Goal: Transaction & Acquisition: Purchase product/service

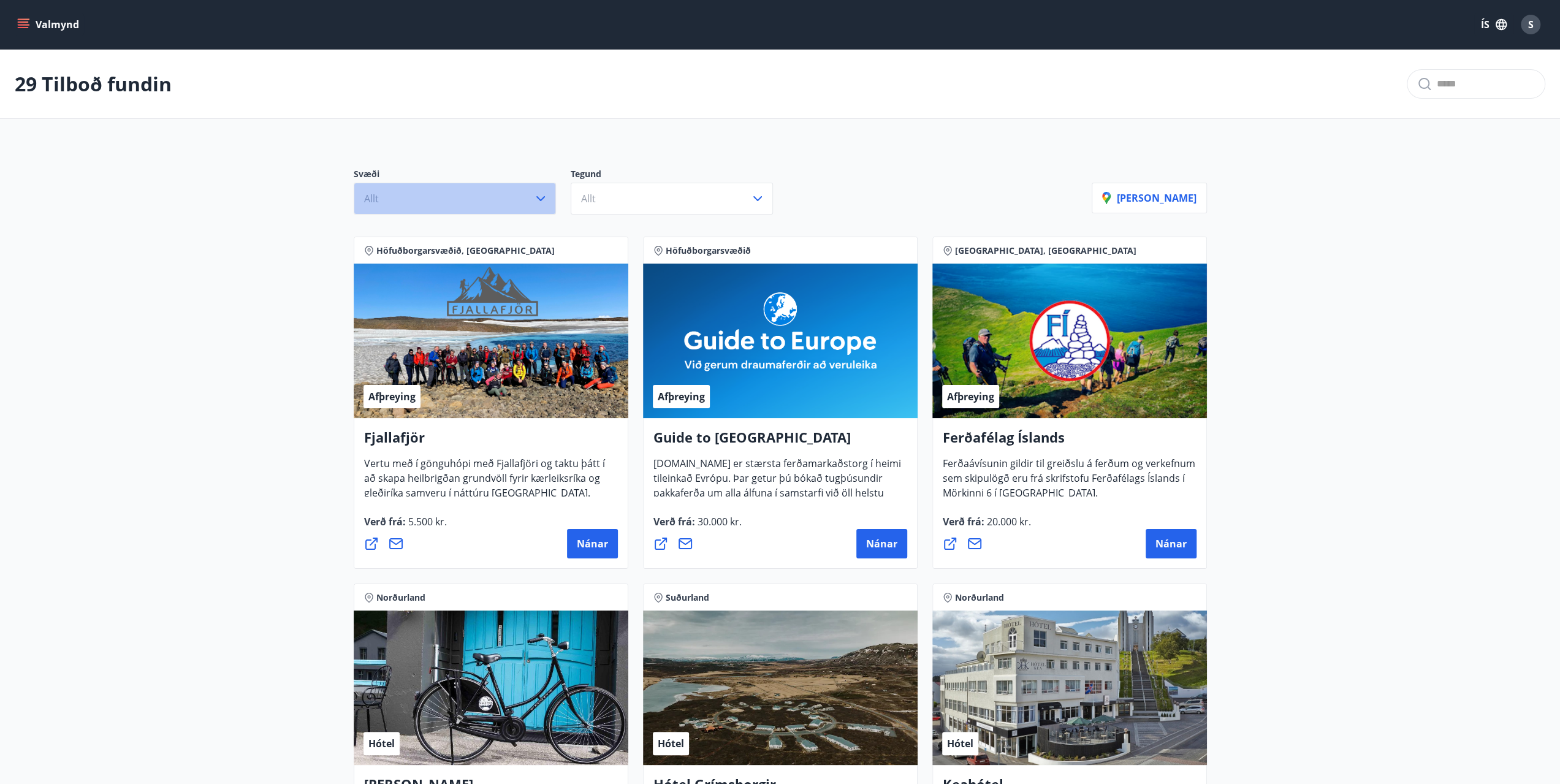
click at [509, 208] on button "Allt" at bounding box center [454, 198] width 202 height 31
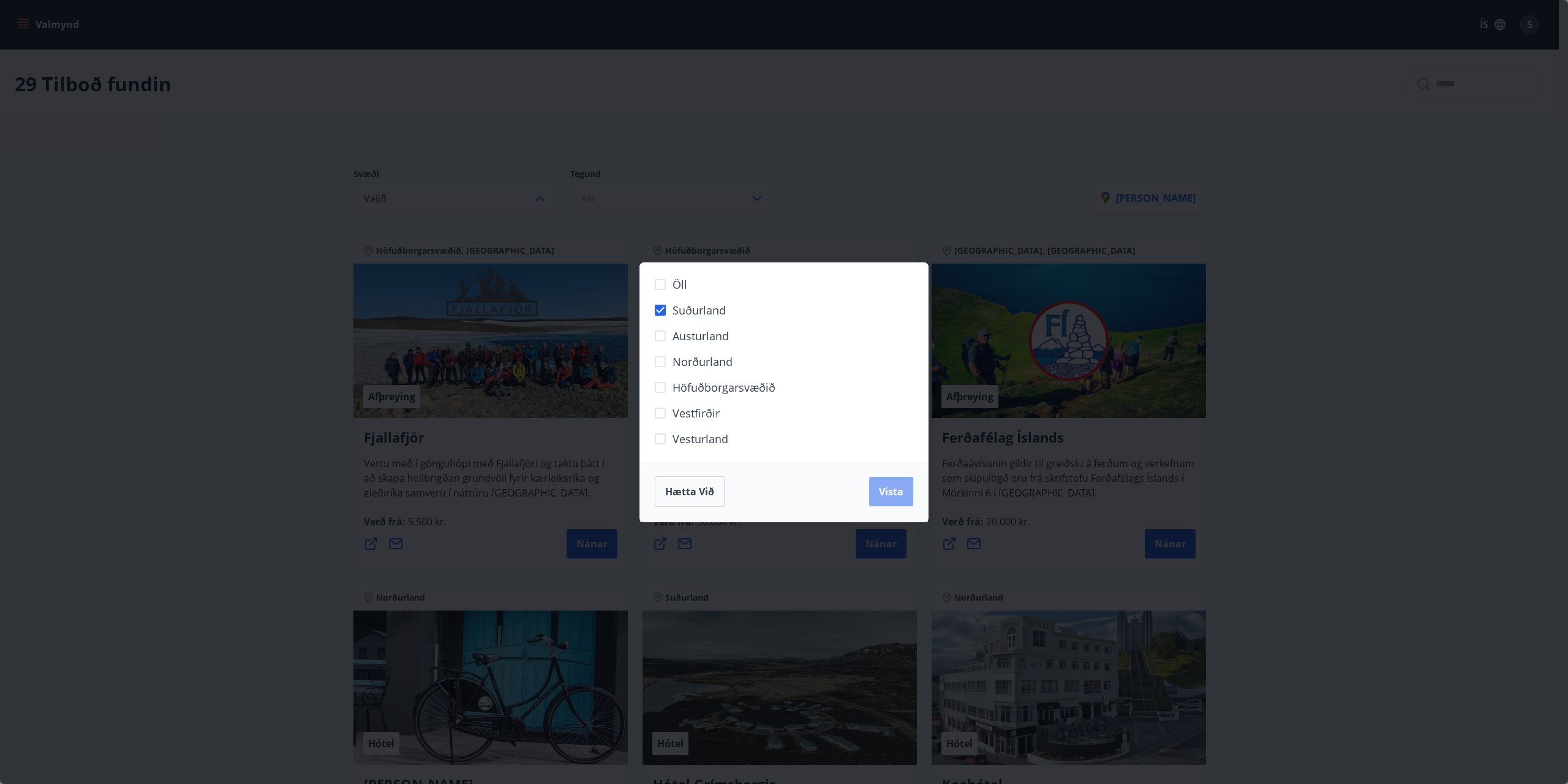
click at [882, 495] on span "Vista" at bounding box center [892, 490] width 24 height 13
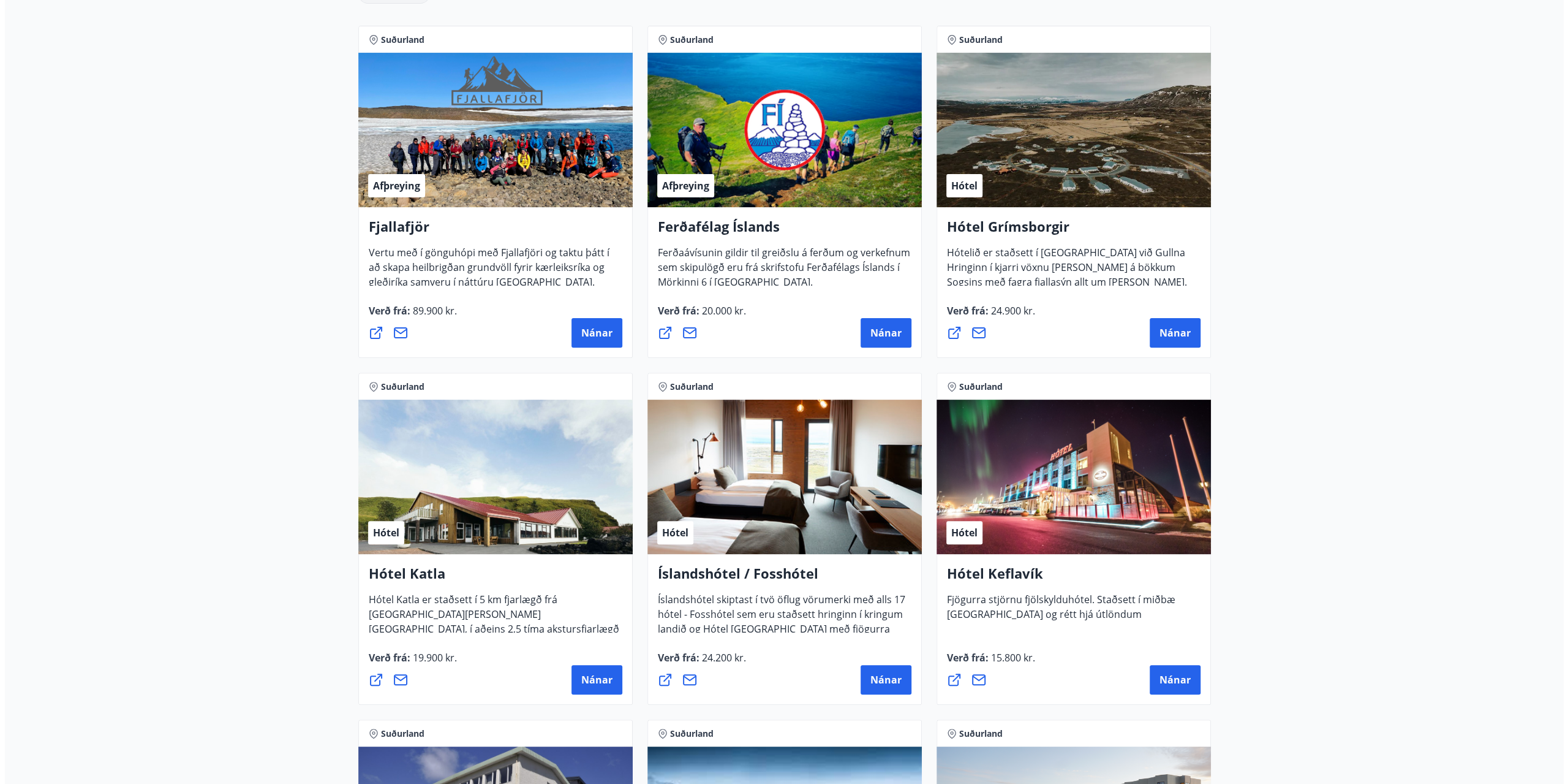
scroll to position [306, 0]
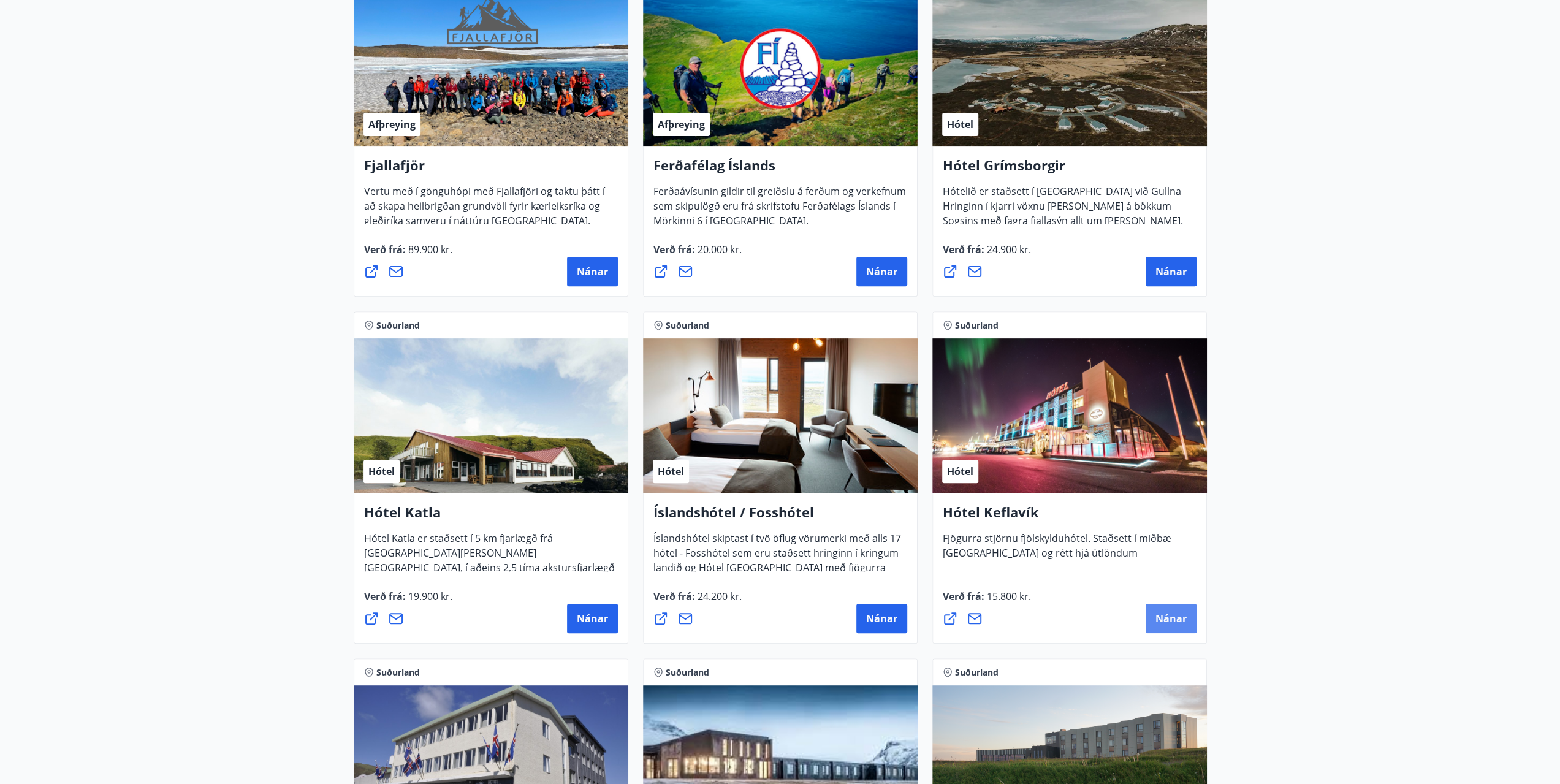
click at [1160, 616] on span "Nánar" at bounding box center [1171, 618] width 31 height 13
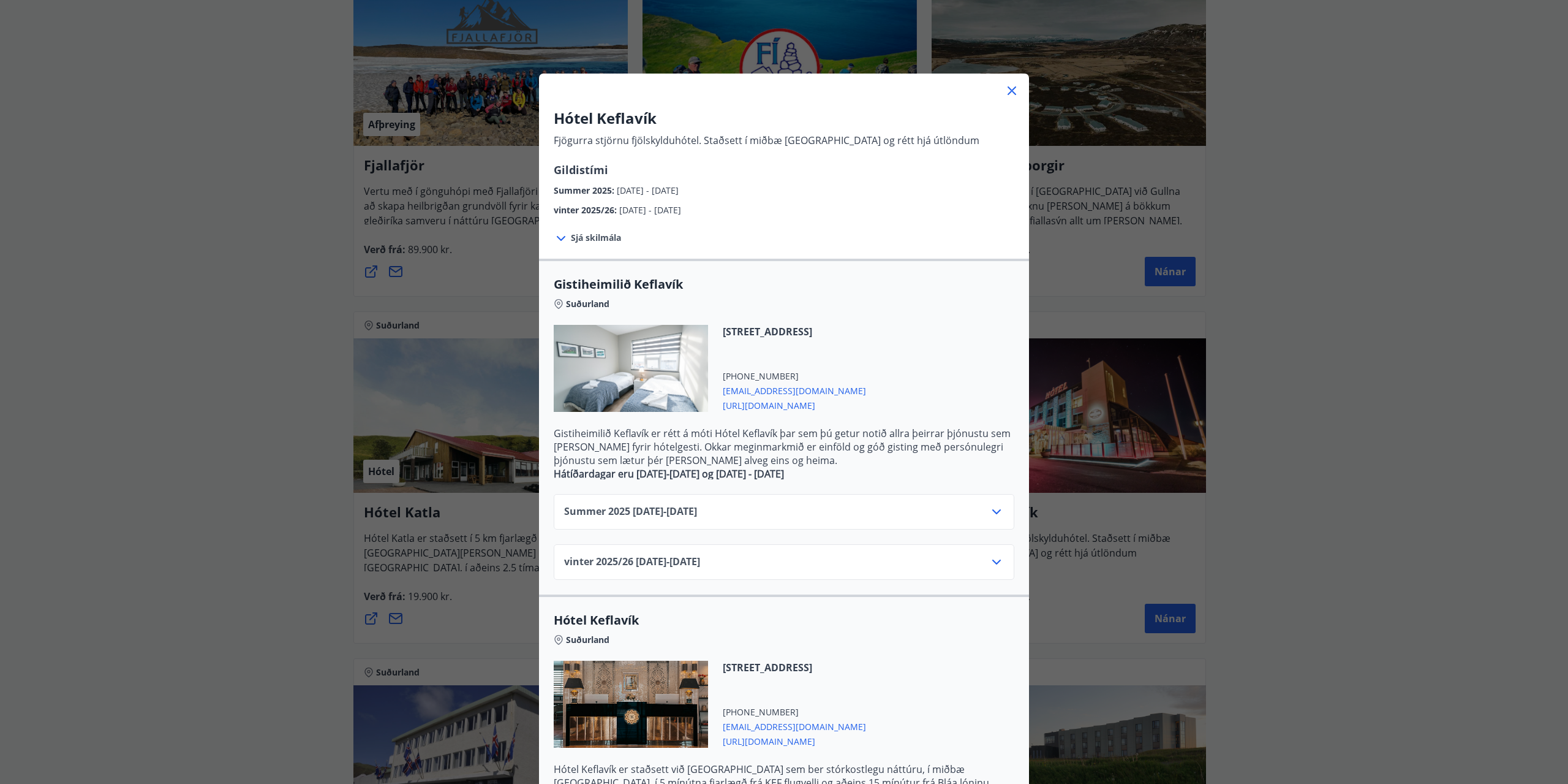
click at [593, 237] on span "Sjá skilmála" at bounding box center [595, 238] width 50 height 12
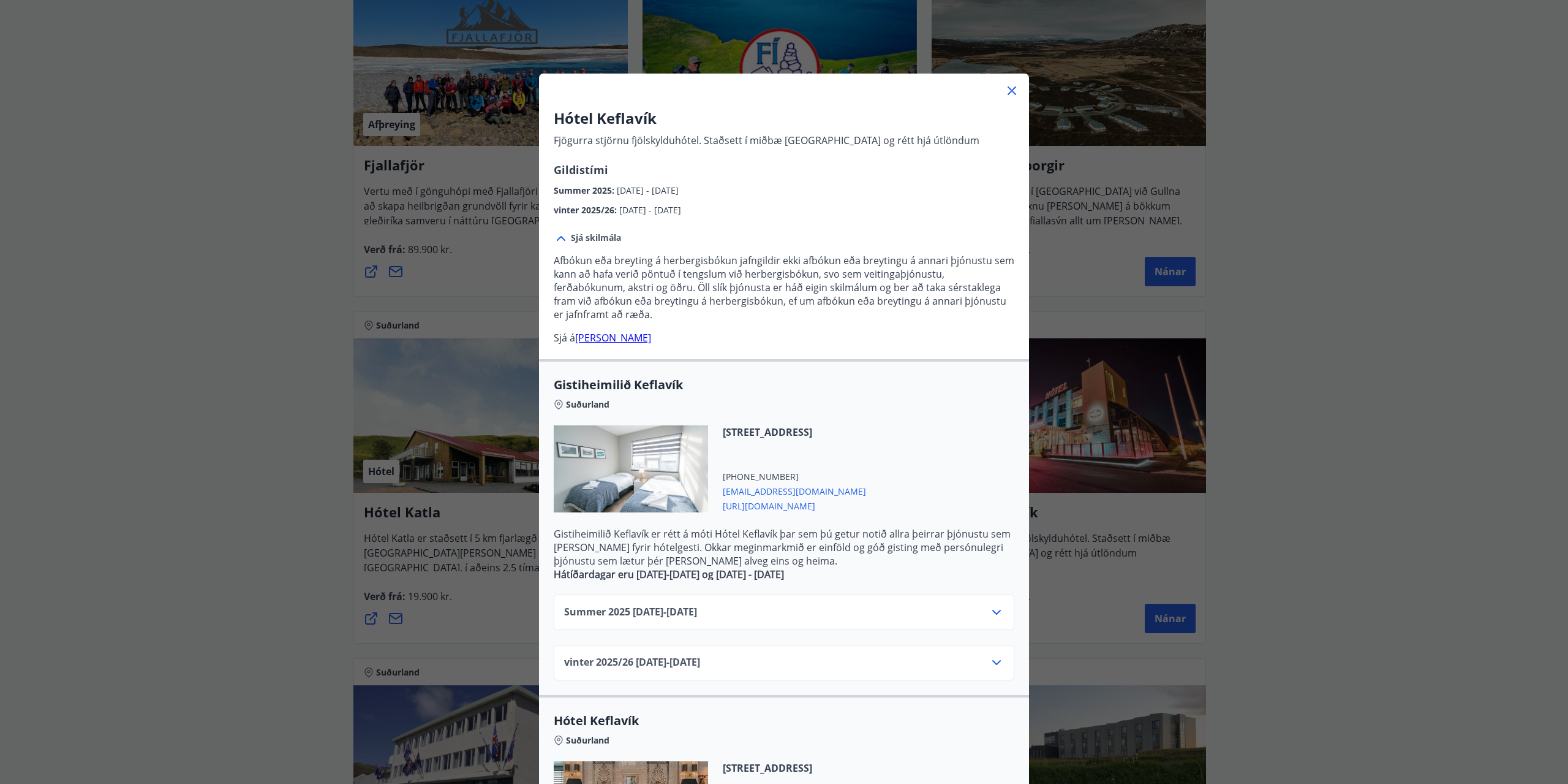
click at [616, 336] on link "[PERSON_NAME]" at bounding box center [613, 337] width 76 height 13
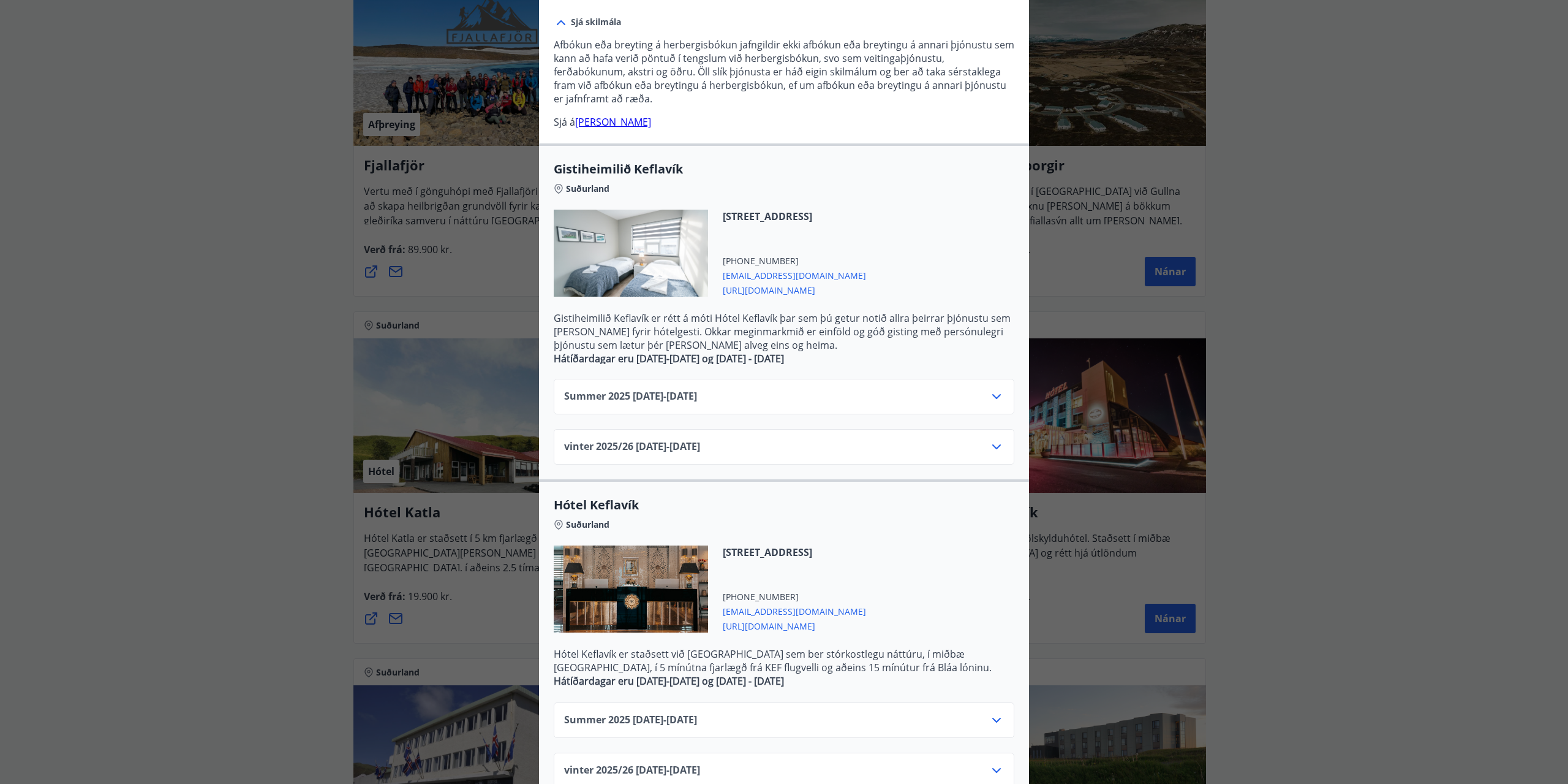
scroll to position [242, 0]
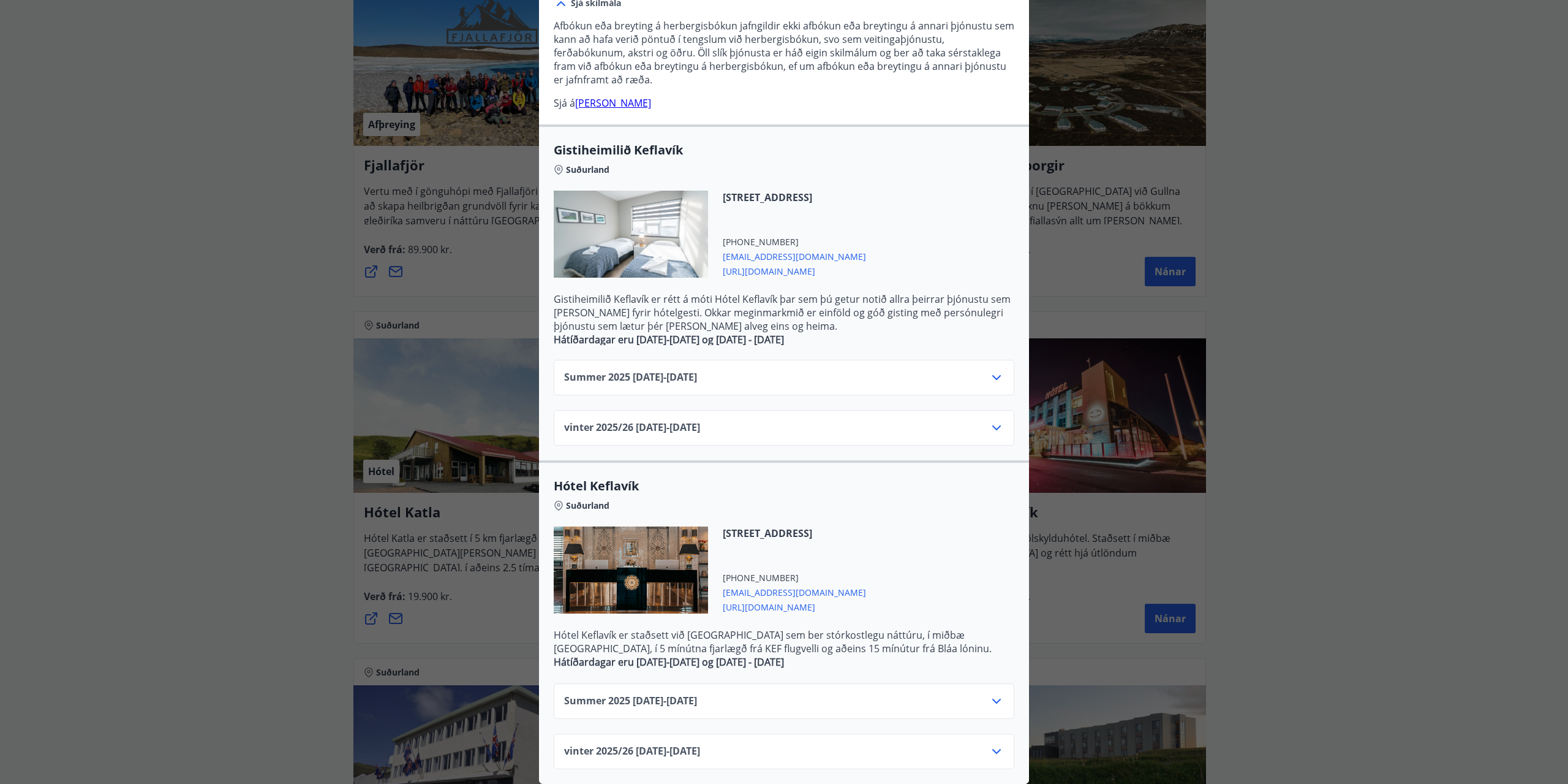
click at [989, 696] on icon at bounding box center [996, 700] width 15 height 15
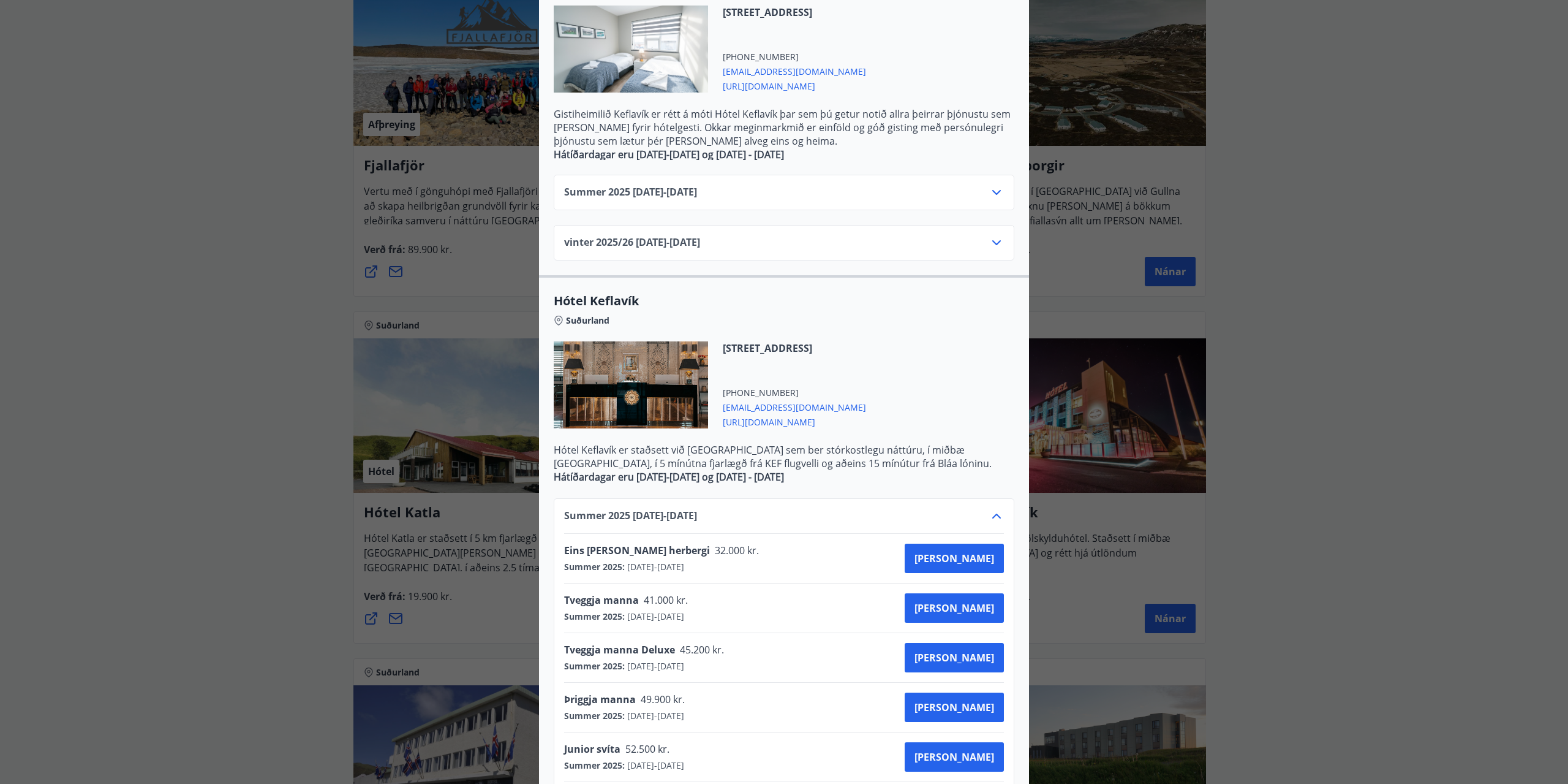
scroll to position [426, 0]
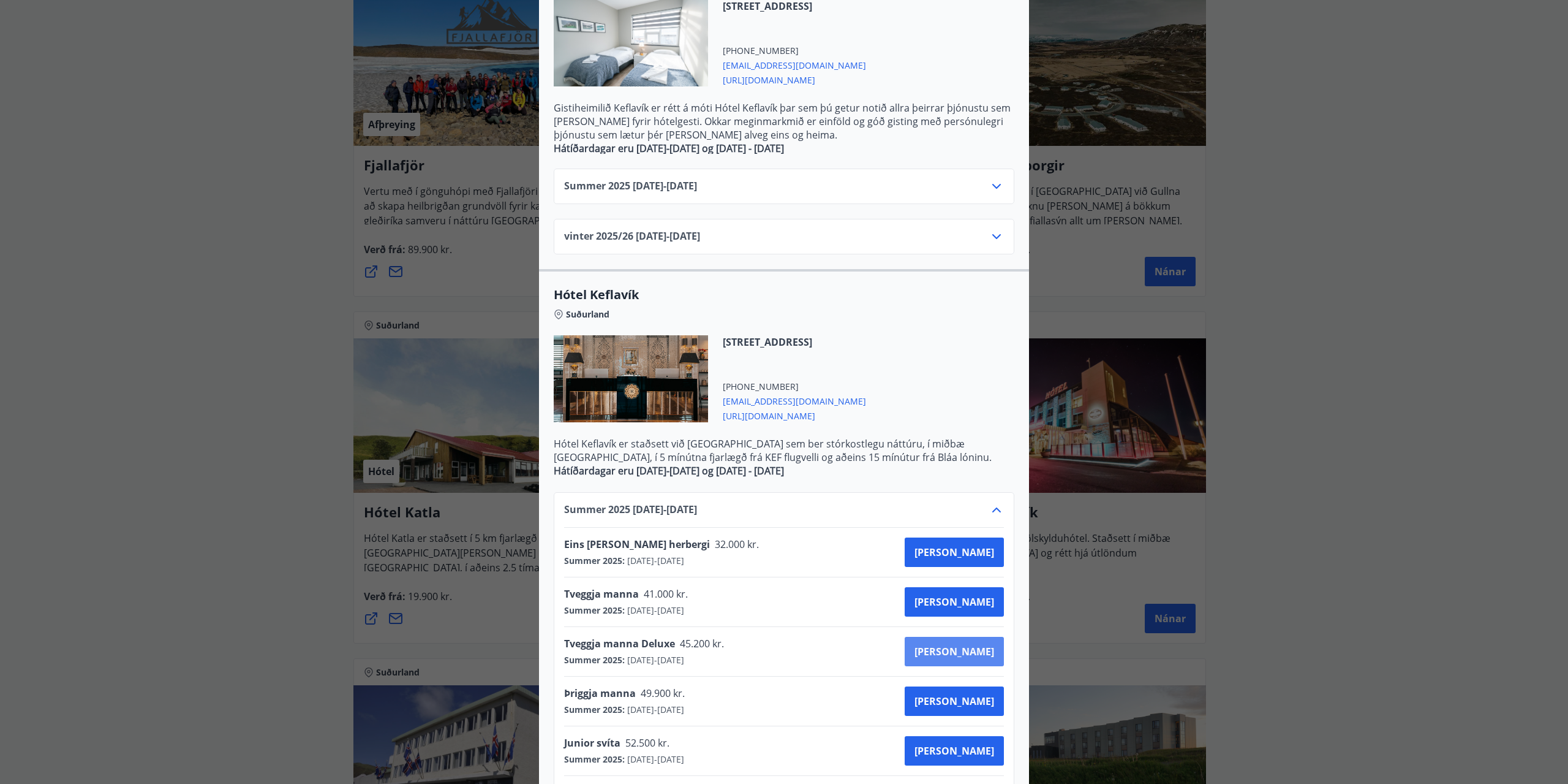
click at [987, 645] on span "[PERSON_NAME]" at bounding box center [954, 650] width 80 height 13
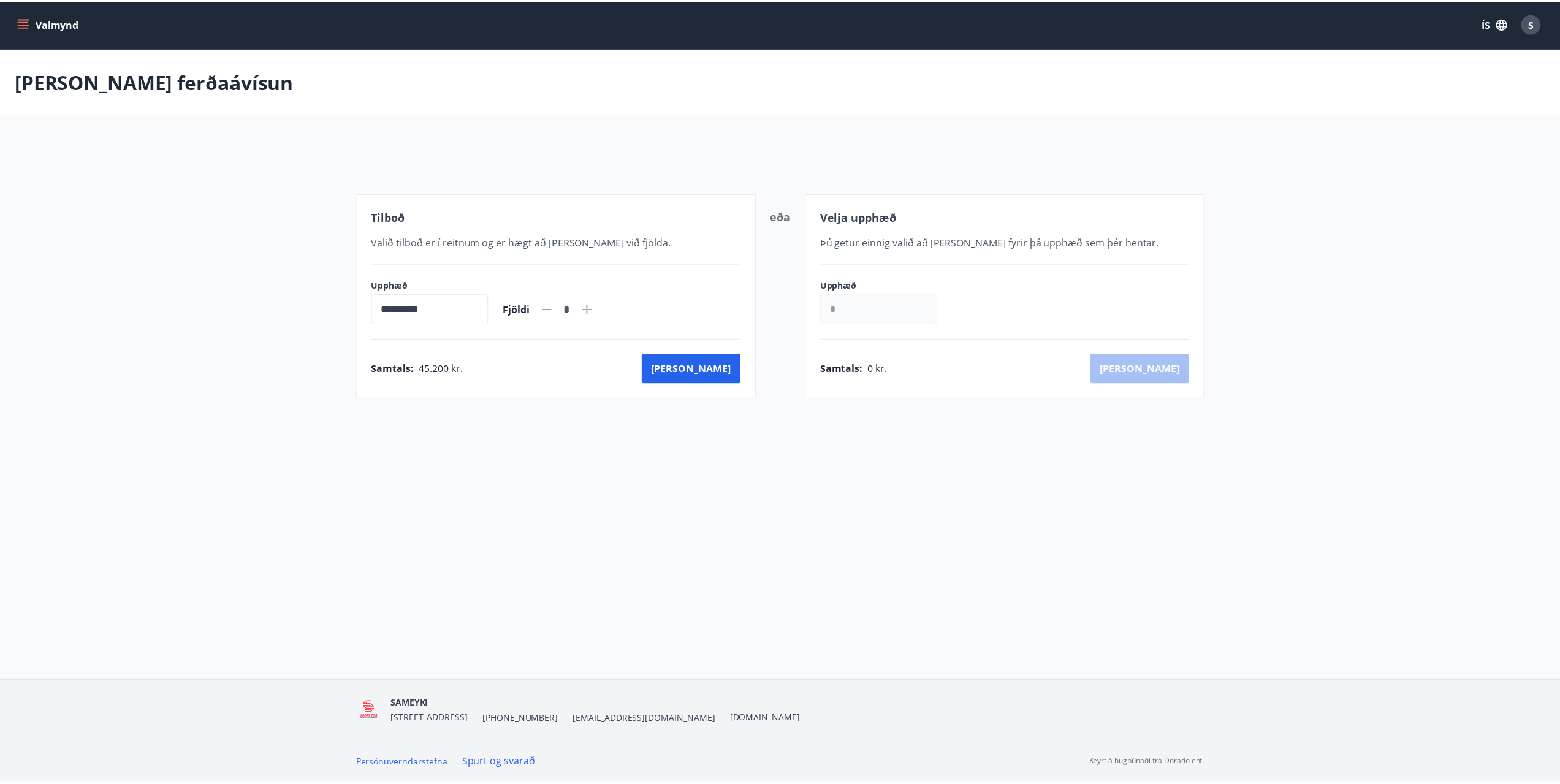
scroll to position [1, 0]
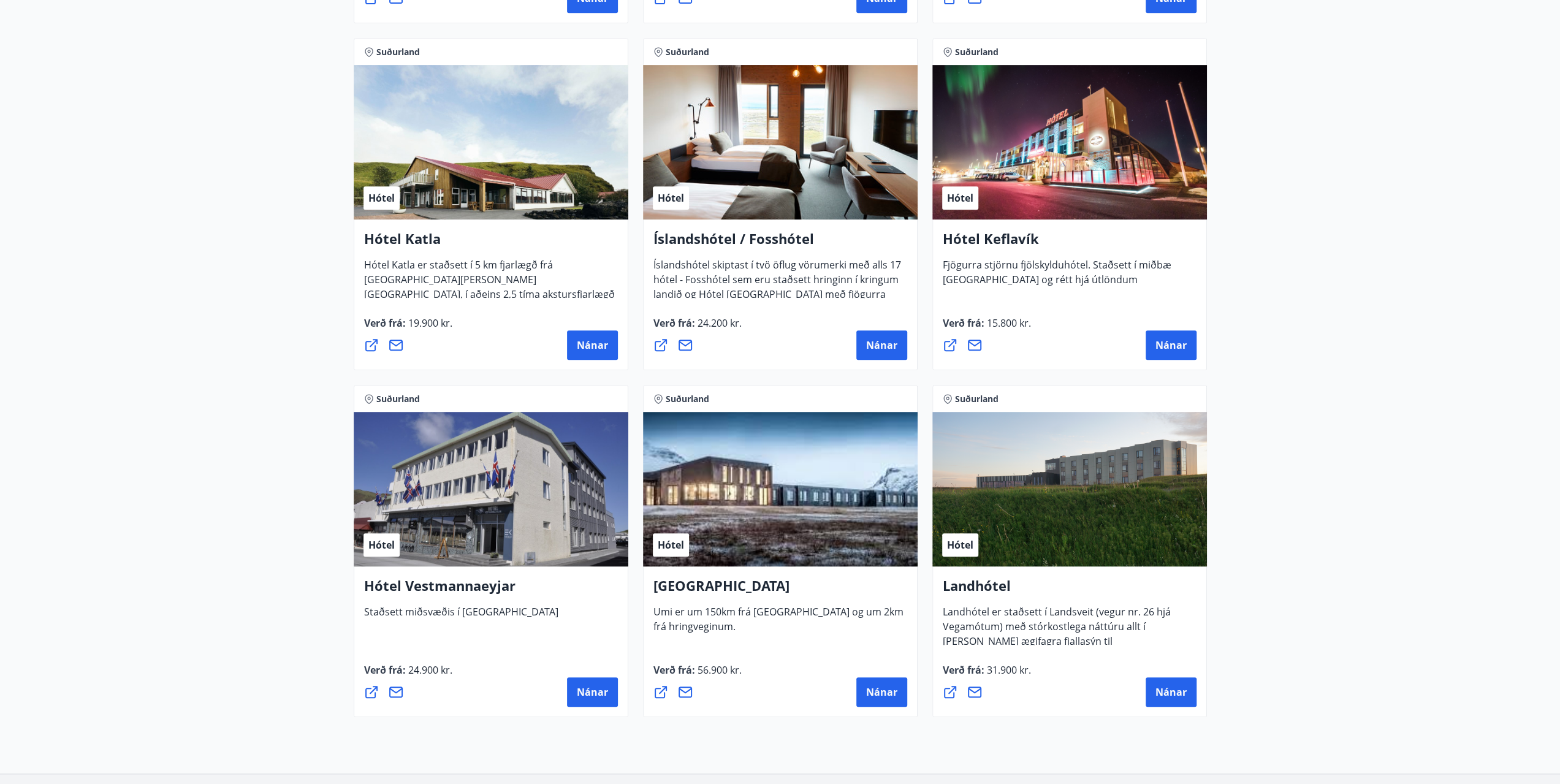
scroll to position [671, 0]
